Goal: Information Seeking & Learning: Learn about a topic

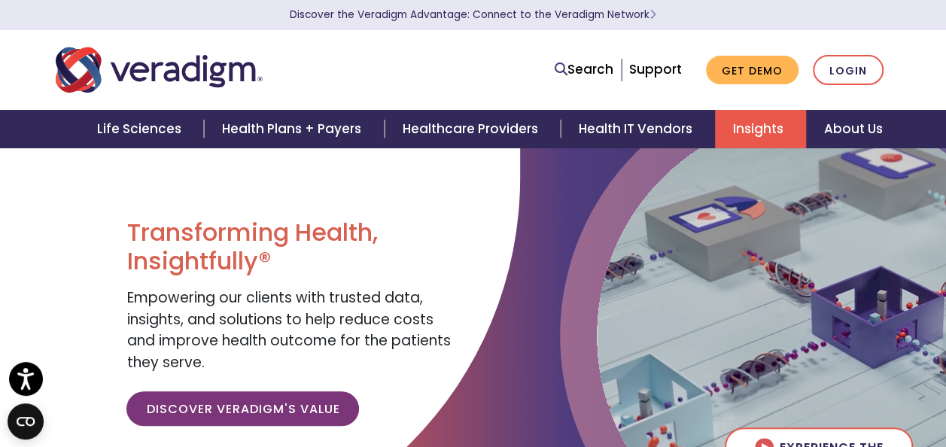
click at [760, 125] on link "Insights" at bounding box center [760, 129] width 91 height 38
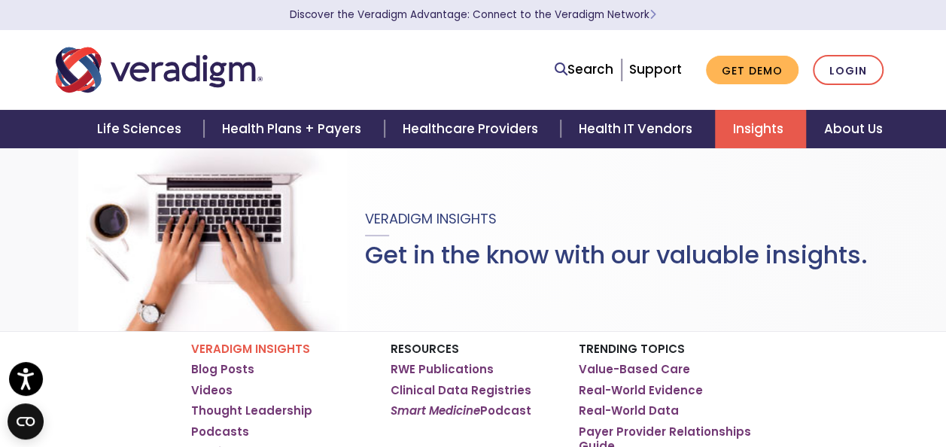
click at [780, 138] on link "Insights" at bounding box center [760, 129] width 91 height 38
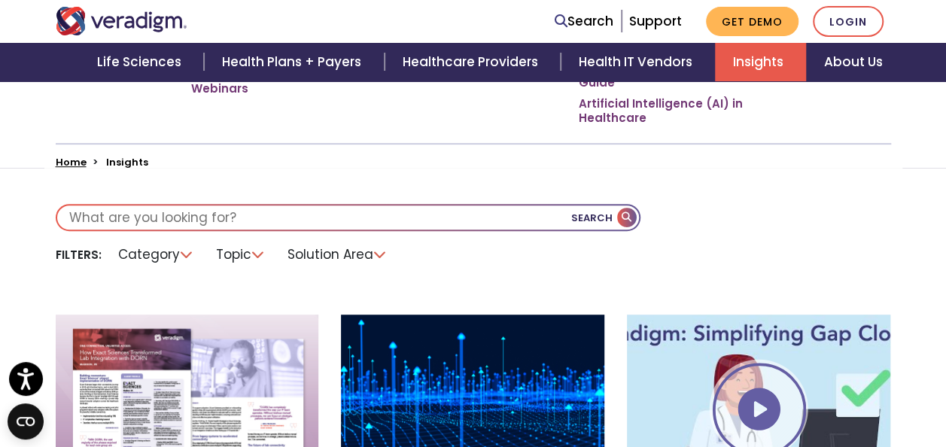
scroll to position [451, 0]
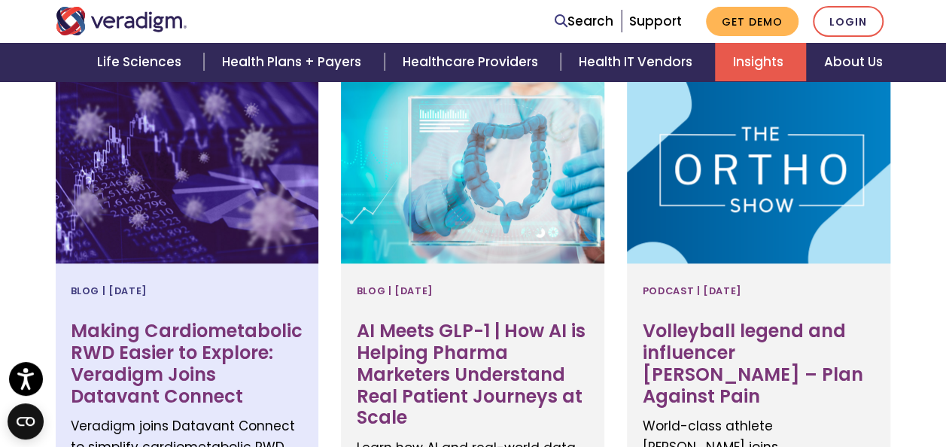
scroll to position [678, 0]
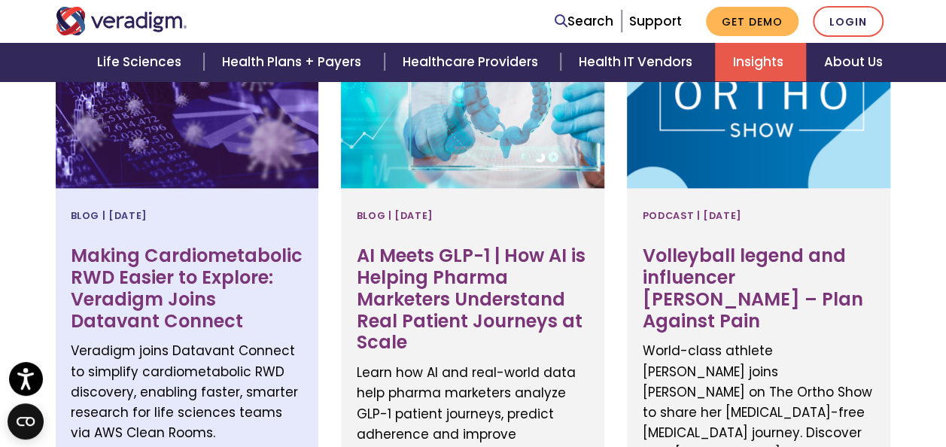
click at [190, 272] on h3 "Making Cardiometabolic RWD Easier to Explore: Veradigm Joins Datavant Connect" at bounding box center [187, 288] width 233 height 87
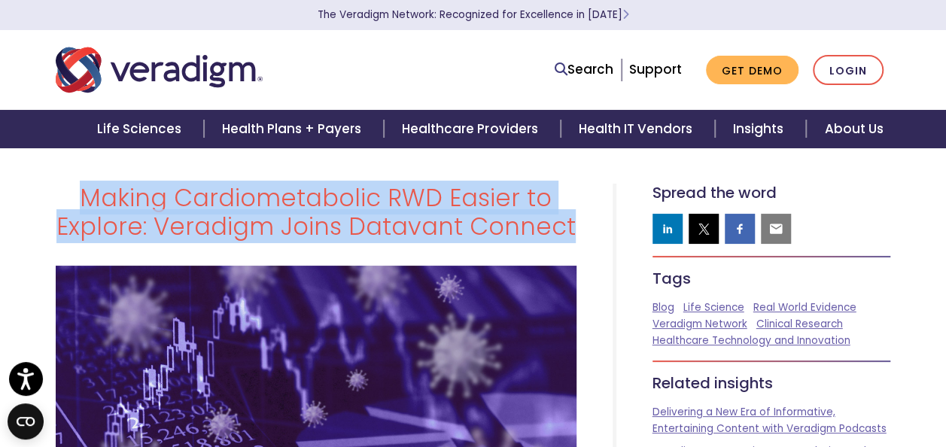
drag, startPoint x: 579, startPoint y: 229, endPoint x: 93, endPoint y: 202, distance: 486.1
click at [93, 202] on div "Making Cardiometabolic RWD Easier to Explore: Veradigm Joins Datavant Connect" at bounding box center [315, 219] width 543 height 70
drag, startPoint x: 93, startPoint y: 202, endPoint x: 120, endPoint y: 211, distance: 28.8
copy h1 "Making Cardiometabolic RWD Easier to Explore: Veradigm Joins Datavant Connect"
click at [48, 239] on div "Making Cardiometabolic RWD Easier to Explore: Veradigm Joins Datavant Connect" at bounding box center [315, 219] width 543 height 70
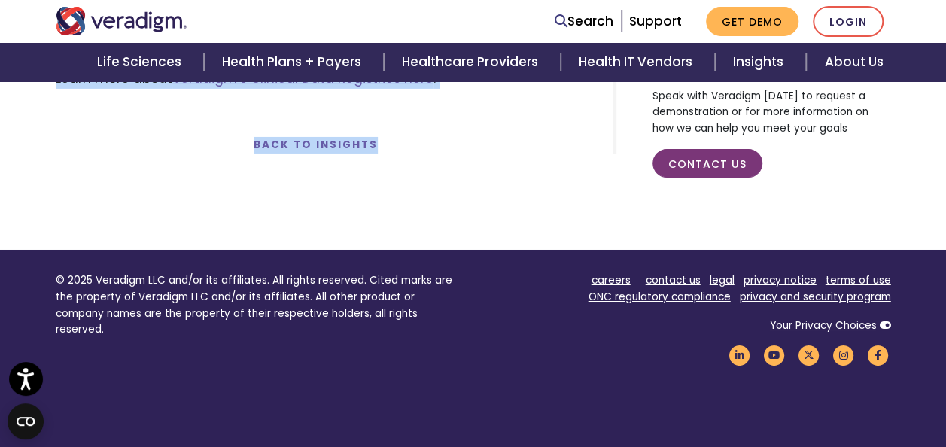
scroll to position [2397, 0]
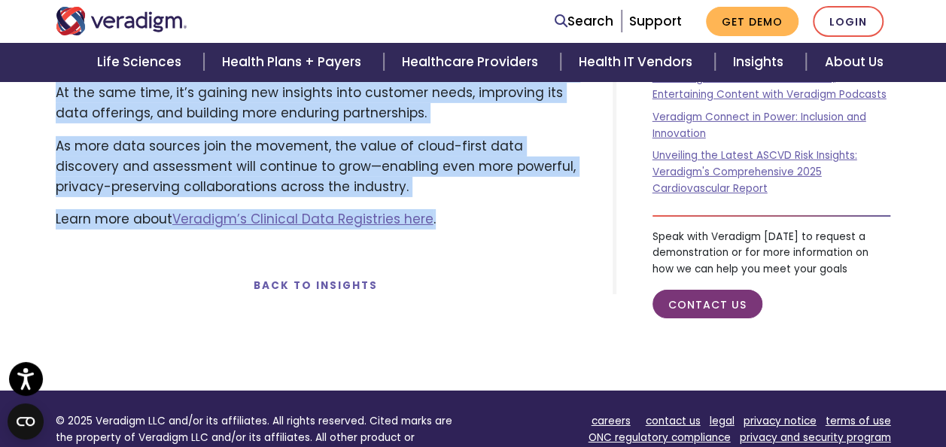
drag, startPoint x: 87, startPoint y: 190, endPoint x: 485, endPoint y: 188, distance: 398.0
copy div "Making Cardiometabolic RWD Easier to Explore: Veradigm Joins Datavant Connect B…"
